Goal: Communication & Community: Answer question/provide support

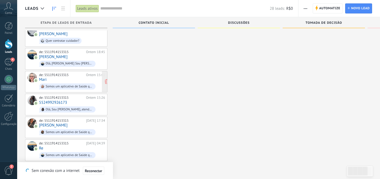
scroll to position [102, 0]
click at [12, 63] on div "4" at bounding box center [8, 62] width 8 height 8
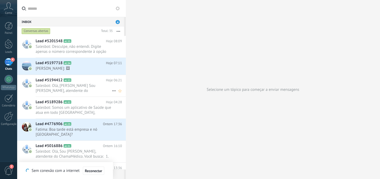
click at [71, 90] on span "Salesbot: Olá, [PERSON_NAME] Sou [PERSON_NAME], atendente do ChamaMédico. Você …" at bounding box center [74, 88] width 76 height 10
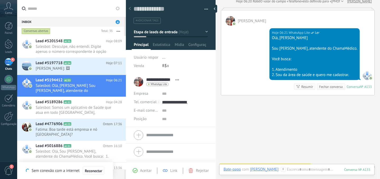
scroll to position [76, 0]
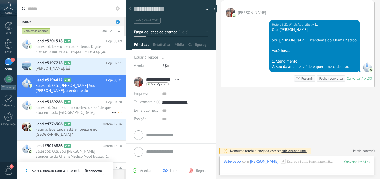
click at [80, 114] on span "Salesbot: Somos um aplicativo de Saúde que atua em todo [GEOGRAPHIC_DATA], disp…" at bounding box center [74, 110] width 76 height 10
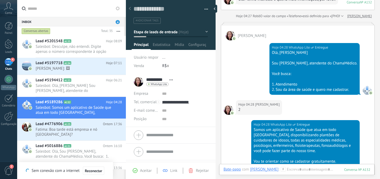
scroll to position [54, 0]
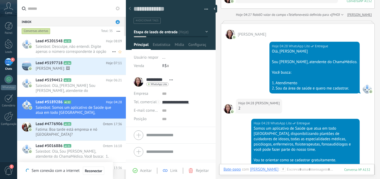
click at [82, 52] on span "Salesbot: Desculpe, não entendi. Digite apenas o número correspondente à opção …" at bounding box center [74, 49] width 76 height 10
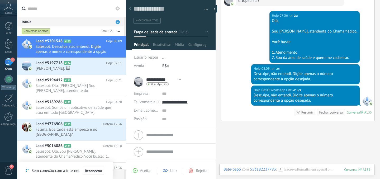
scroll to position [95, 0]
click at [99, 108] on span "Salesbot: Somos um aplicativo de Saúde que atua em todo [GEOGRAPHIC_DATA], disp…" at bounding box center [74, 110] width 76 height 10
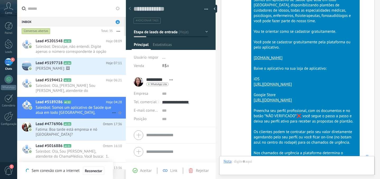
scroll to position [8, 0]
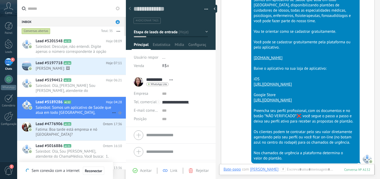
click at [90, 117] on div "Lead #5189286 A132 Hoje 04:28 Salesbot: Somos um aplicativo de Saúde que atua e…" at bounding box center [81, 108] width 90 height 22
click at [92, 130] on span "Fatima: Boa tarde está empresa e nó [GEOGRAPHIC_DATA]?" at bounding box center [74, 132] width 76 height 10
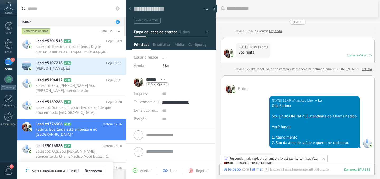
click at [140, 82] on div "****** Fatima ****** Fatima Sobrenome Abrir detalhes Copiar nome Desvincular Co…" at bounding box center [151, 81] width 35 height 13
click at [227, 50] on div at bounding box center [229, 53] width 10 height 10
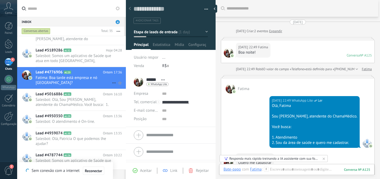
scroll to position [55, 0]
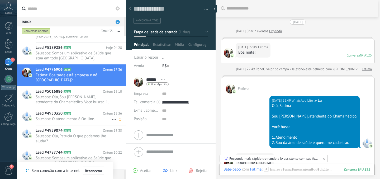
click at [91, 109] on div "Lead #4950350 A129 Ontem 13:36 Salesbot: O atendimento é On-line." at bounding box center [81, 116] width 90 height 17
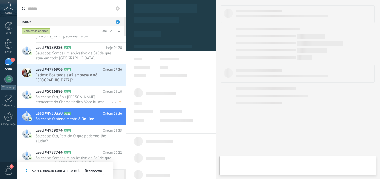
click at [92, 101] on span "Salesbot: Olá, Sou [PERSON_NAME], atendente do ChamaMédico. Você busca: ­ 1. At…" at bounding box center [74, 99] width 76 height 10
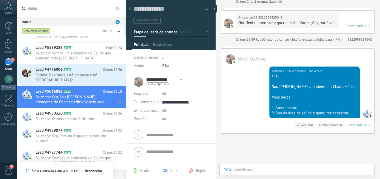
scroll to position [8, 0]
click at [84, 117] on span "Salesbot: O atendimento é On-line." at bounding box center [74, 118] width 76 height 5
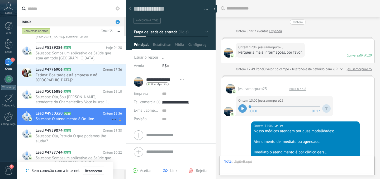
scroll to position [8, 0]
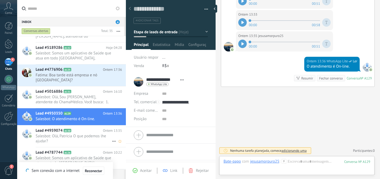
click at [68, 131] on span "A130" at bounding box center [68, 130] width 8 height 3
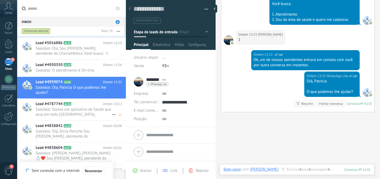
scroll to position [104, 0]
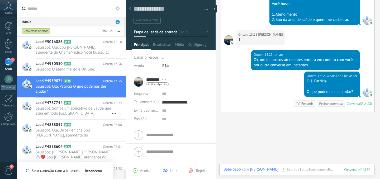
click at [85, 114] on span "Salesbot: Somos um aplicativo de Saúde que atua em todo [GEOGRAPHIC_DATA], disp…" at bounding box center [74, 111] width 76 height 10
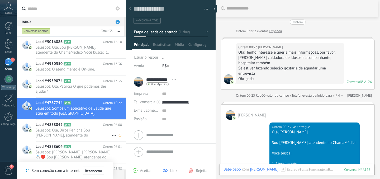
click at [72, 132] on span "Salesbot: Olá, Dirce Peniche Sou [PERSON_NAME], atendente do ChamaMédico. Você …" at bounding box center [74, 133] width 76 height 10
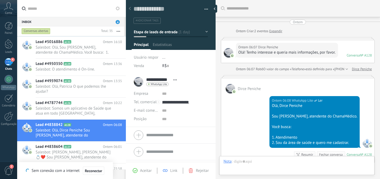
scroll to position [30, 0]
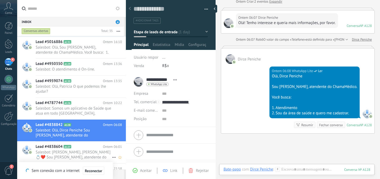
click at [91, 154] on span "Salesbot: [PERSON_NAME], [PERSON_NAME] 💍❤️ Sou [PERSON_NAME], atendente do Cham…" at bounding box center [74, 155] width 76 height 10
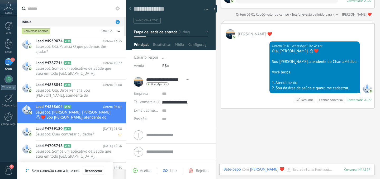
scroll to position [155, 0]
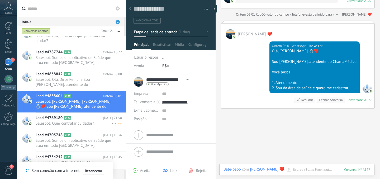
click at [64, 124] on span "Salesbot: Quer contratar cuidador?" at bounding box center [74, 123] width 76 height 5
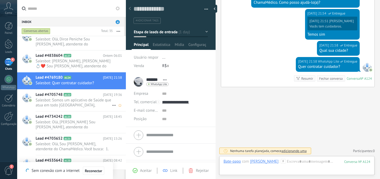
scroll to position [196, 0]
click at [71, 102] on span "Salesbot: Somos um aplicativo de Saúde que atua em todo [GEOGRAPHIC_DATA], disp…" at bounding box center [74, 102] width 76 height 10
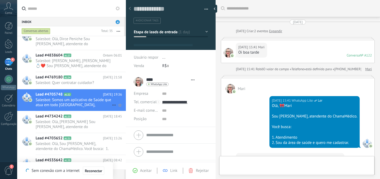
type textarea "**********"
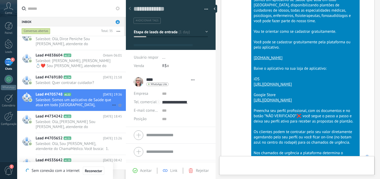
scroll to position [8, 0]
